Goal: Task Accomplishment & Management: Manage account settings

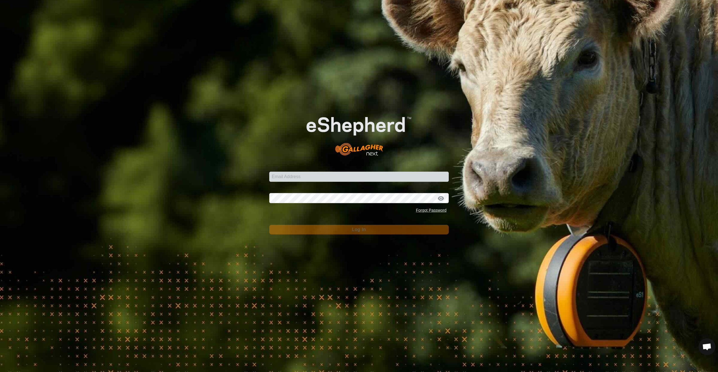
scroll to position [344, 0]
type input "[PERSON_NAME][EMAIL_ADDRESS][PERSON_NAME][DOMAIN_NAME]"
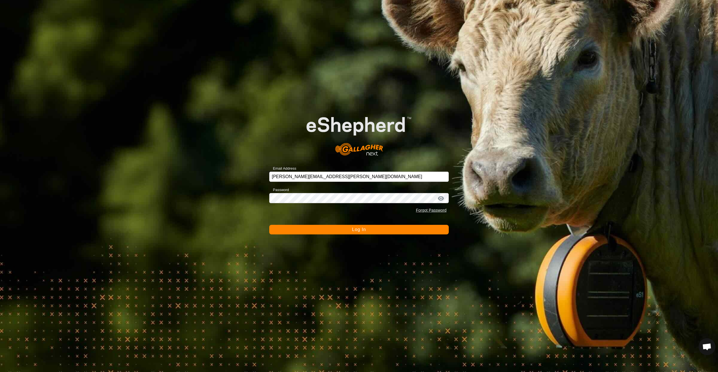
click at [366, 227] on span "Log In" at bounding box center [359, 229] width 14 height 5
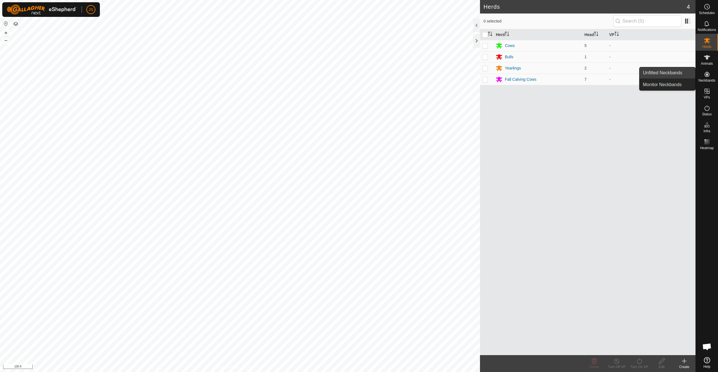
click at [682, 77] on link "Unfitted Neckbands" at bounding box center [668, 72] width 56 height 11
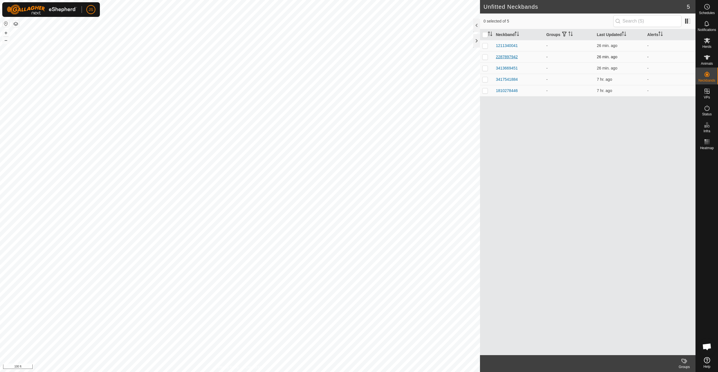
click at [513, 58] on div "2287897942" at bounding box center [507, 57] width 22 height 6
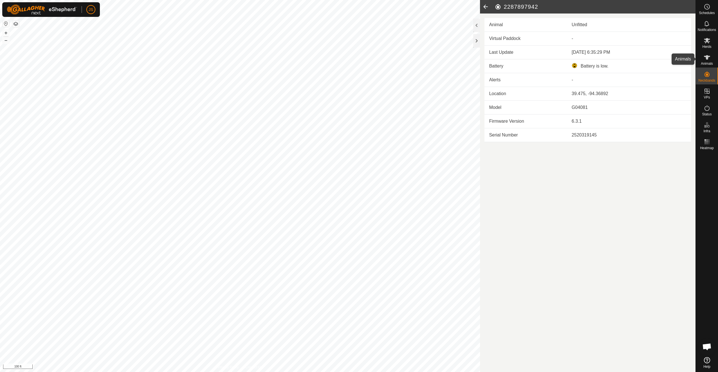
click at [706, 59] on icon at bounding box center [707, 57] width 7 height 7
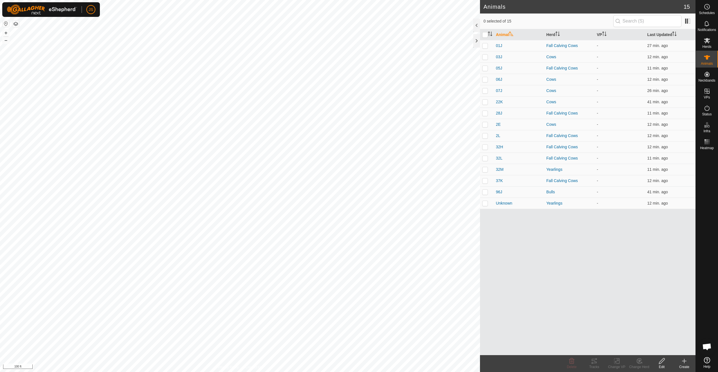
click at [686, 364] on div "Create" at bounding box center [684, 366] width 23 height 5
click at [667, 347] on link "Create Single Animal" at bounding box center [661, 348] width 72 height 11
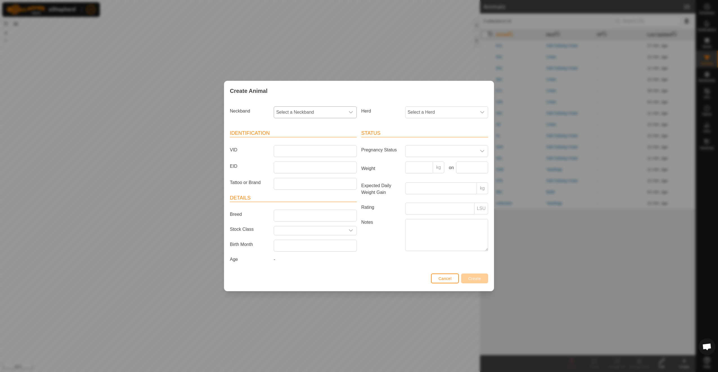
click at [329, 111] on span "Select a Neckband" at bounding box center [309, 112] width 71 height 11
click at [312, 161] on li "2287897942" at bounding box center [315, 164] width 82 height 11
click at [311, 155] on input "VID" at bounding box center [315, 151] width 83 height 12
type input "6M"
click at [428, 115] on span "Select a Herd" at bounding box center [441, 112] width 71 height 11
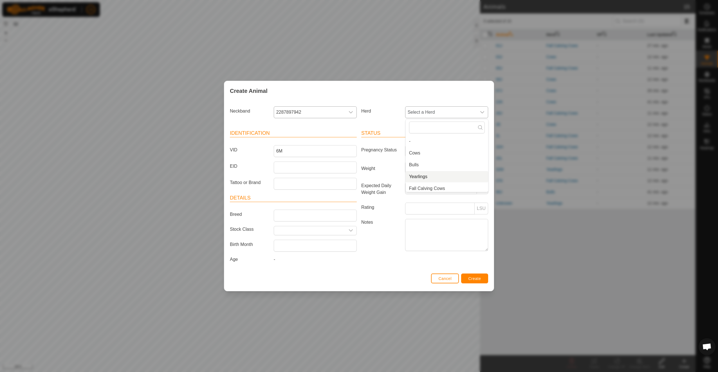
click at [435, 174] on li "Yearlings" at bounding box center [447, 176] width 82 height 11
click at [476, 280] on span "Create" at bounding box center [475, 278] width 13 height 5
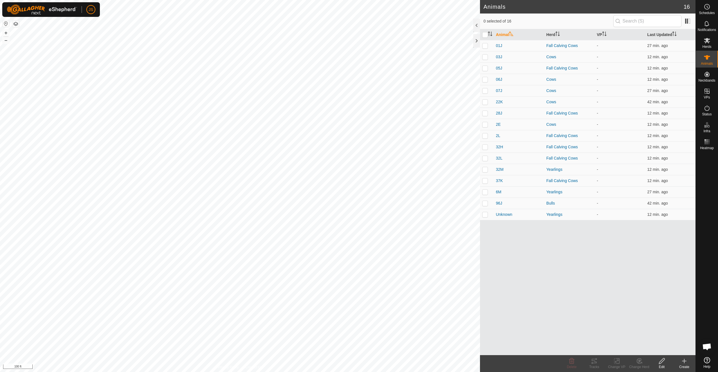
click at [689, 365] on div "Create" at bounding box center [684, 366] width 23 height 5
click at [644, 346] on link "Create Single Animal" at bounding box center [661, 348] width 72 height 11
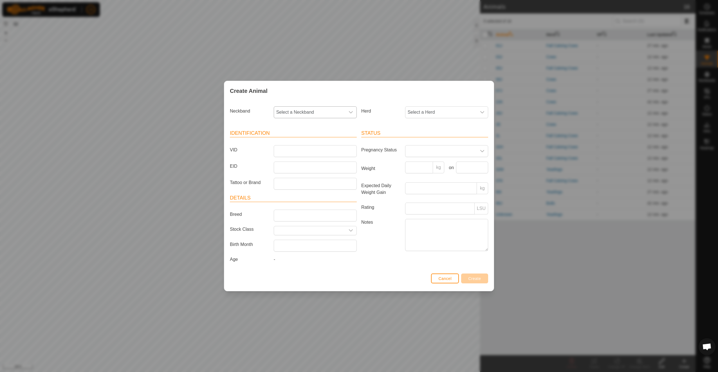
click at [303, 113] on span "Select a Neckband" at bounding box center [309, 112] width 71 height 11
click at [315, 153] on li "1211340041" at bounding box center [315, 152] width 82 height 11
click at [302, 152] on input "VID" at bounding box center [315, 151] width 83 height 12
type input "37M"
click at [471, 281] on span "Create" at bounding box center [475, 278] width 13 height 5
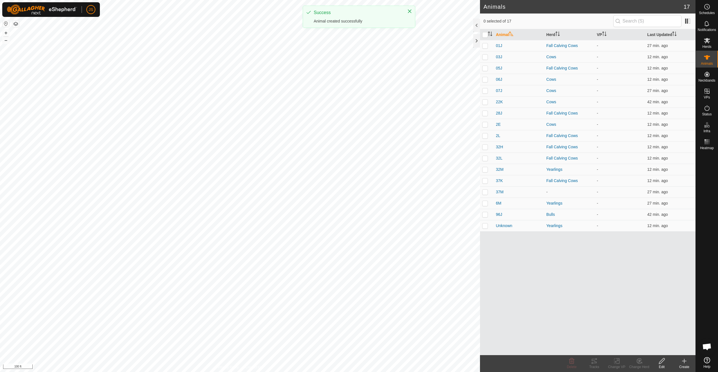
click at [689, 365] on div "Create" at bounding box center [684, 366] width 23 height 5
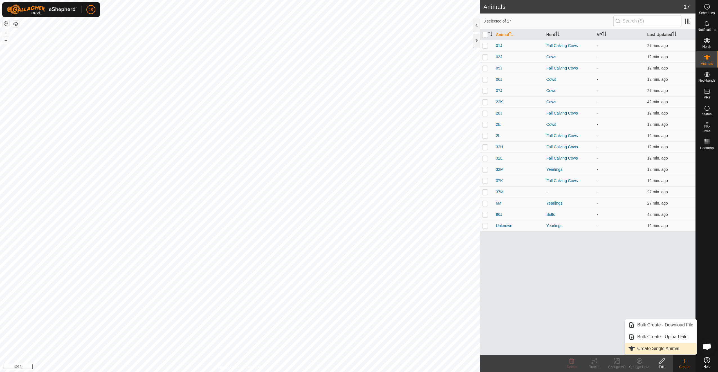
click at [653, 350] on link "Create Single Animal" at bounding box center [661, 348] width 72 height 11
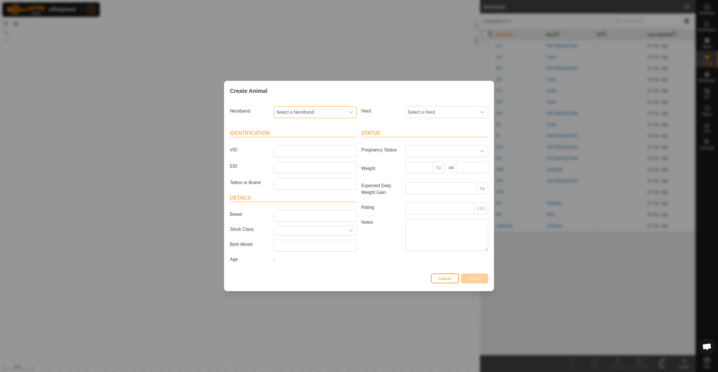
click at [319, 115] on span "Select a Neckband" at bounding box center [309, 112] width 71 height 11
click at [313, 154] on li "3413669451" at bounding box center [315, 152] width 82 height 11
click at [420, 113] on span "Select a Herd" at bounding box center [441, 112] width 71 height 11
click at [418, 175] on li "Yearlings" at bounding box center [447, 176] width 82 height 11
click at [315, 151] on input "VID" at bounding box center [315, 151] width 83 height 12
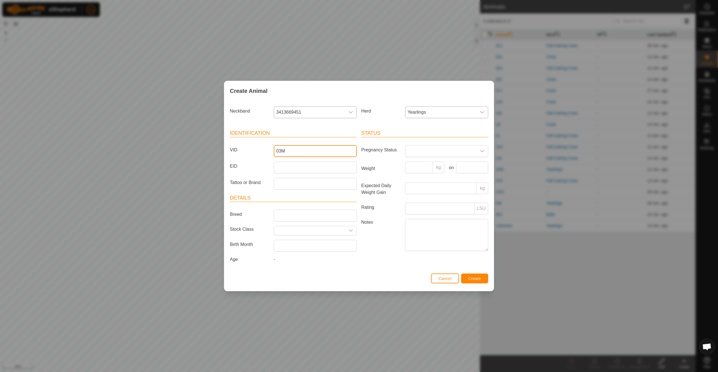
type input "03M"
click at [466, 280] on button "Create" at bounding box center [474, 279] width 27 height 10
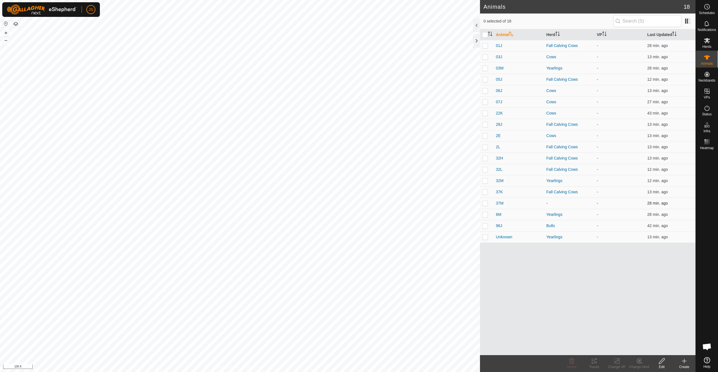
click at [486, 203] on p-checkbox at bounding box center [485, 203] width 6 height 5
click at [640, 368] on div "Change Herd" at bounding box center [639, 366] width 23 height 5
click at [650, 339] on link "Choose Herd..." at bounding box center [656, 336] width 56 height 11
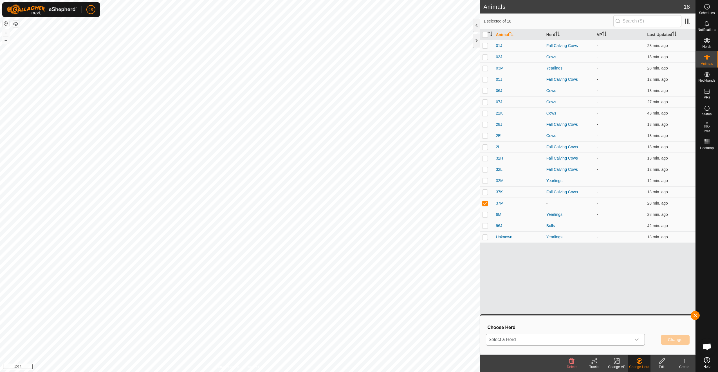
click at [547, 336] on span "Select a Herd" at bounding box center [558, 339] width 145 height 11
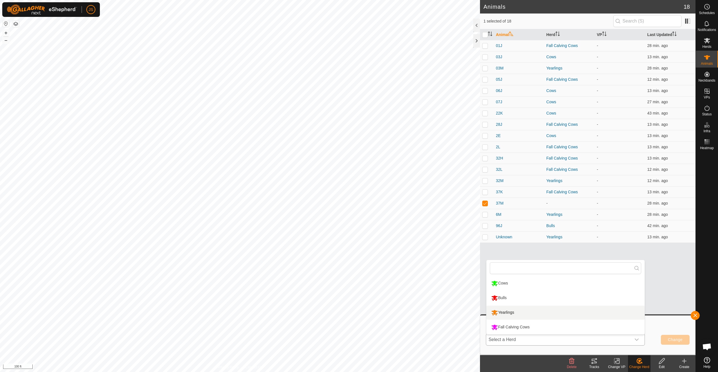
click at [532, 313] on li "Yearlings" at bounding box center [566, 313] width 158 height 14
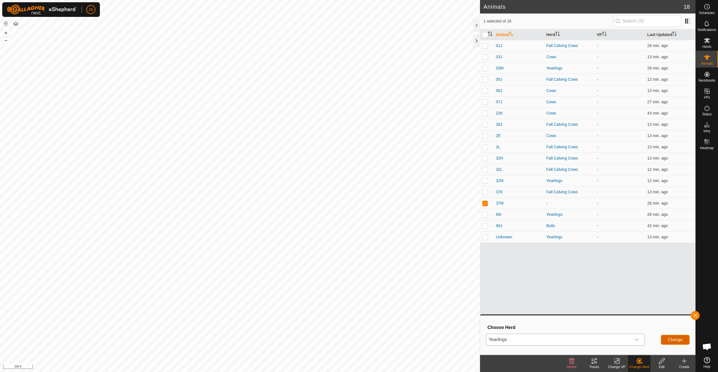
click at [664, 339] on button "Change" at bounding box center [675, 340] width 29 height 10
checkbox input "false"
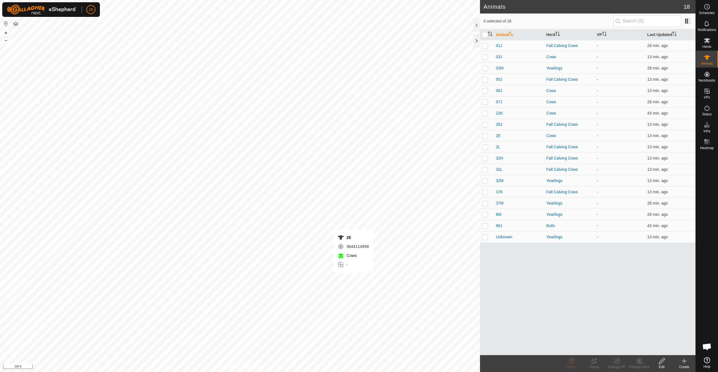
checkbox input "true"
click at [597, 360] on icon at bounding box center [594, 361] width 7 height 7
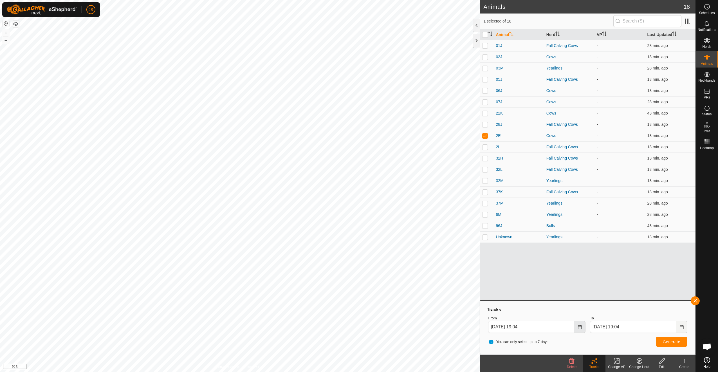
click at [579, 328] on icon "Choose Date" at bounding box center [580, 327] width 5 height 5
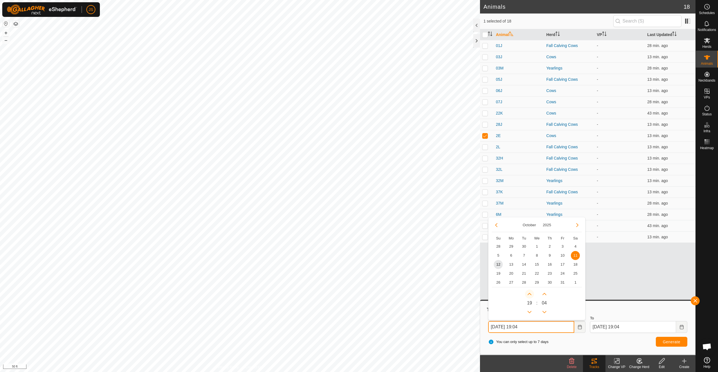
click at [530, 295] on button "Next Hour" at bounding box center [529, 294] width 9 height 9
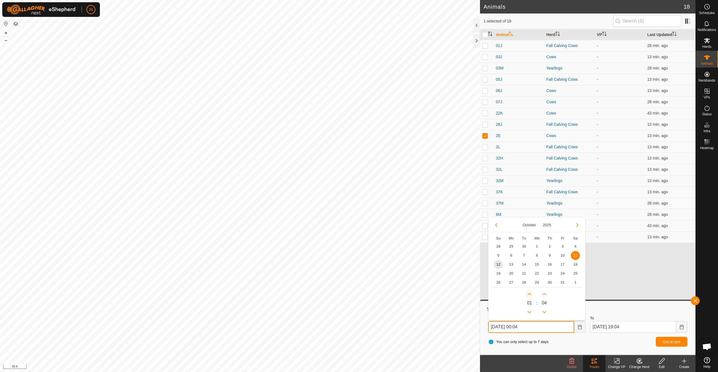
click at [530, 295] on button "Next Hour" at bounding box center [529, 294] width 9 height 9
click at [530, 295] on icon "Next Hour" at bounding box center [529, 294] width 5 height 5
click at [530, 295] on button "Next Hour" at bounding box center [529, 294] width 9 height 9
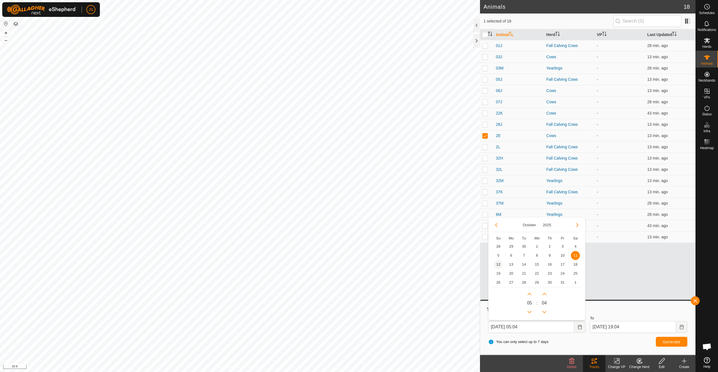
click at [499, 267] on span "12" at bounding box center [498, 264] width 9 height 9
type input "[DATE] 05:04"
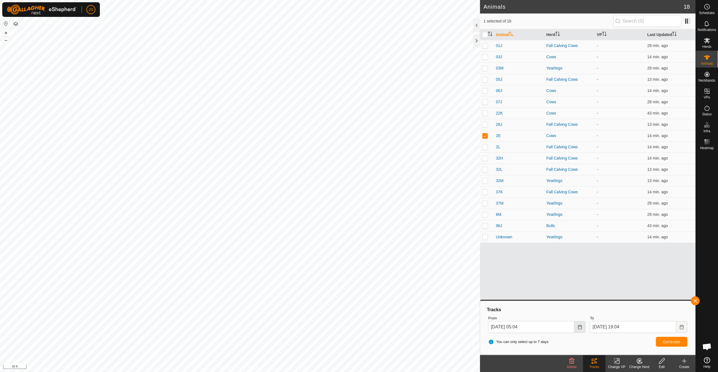
click at [578, 327] on icon "Choose Date" at bounding box center [580, 327] width 4 height 5
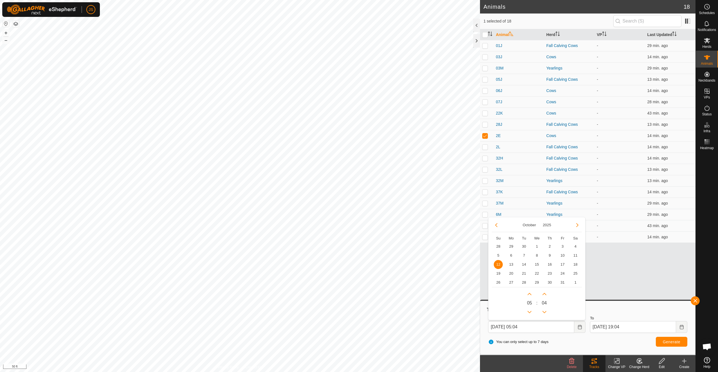
click at [600, 307] on div "Tracks" at bounding box center [588, 309] width 204 height 7
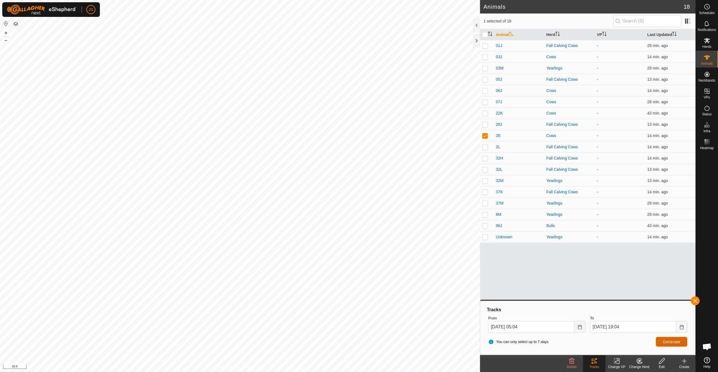
click at [666, 341] on span "Generate" at bounding box center [671, 342] width 17 height 5
